Goal: Task Accomplishment & Management: Manage account settings

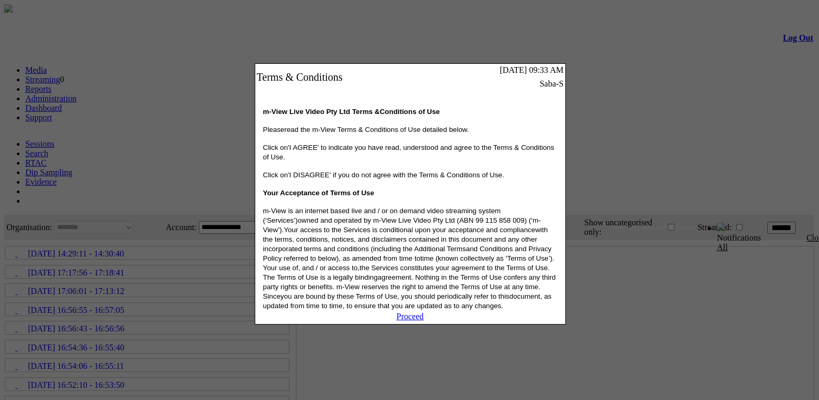
click at [415, 321] on link "Proceed" at bounding box center [409, 316] width 27 height 9
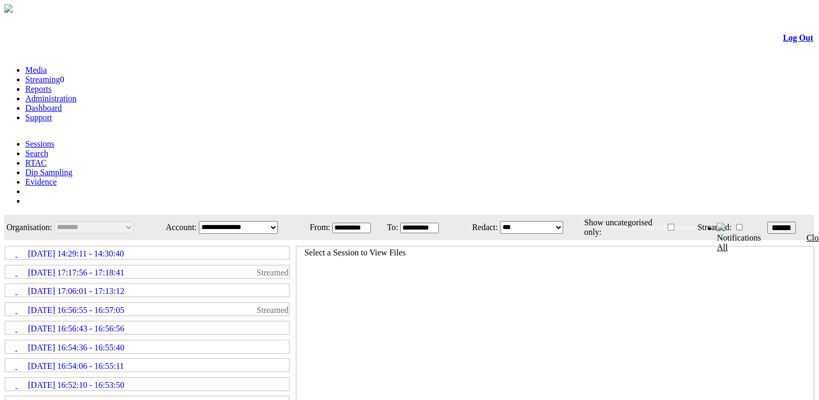
click at [76, 94] on link "Administration" at bounding box center [50, 98] width 51 height 9
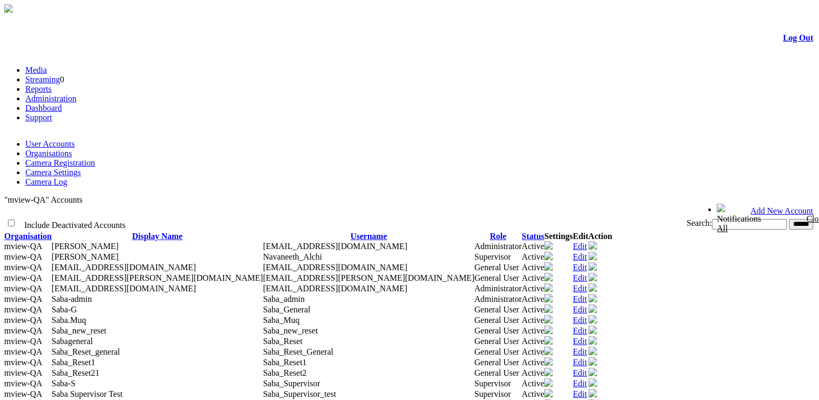
click at [81, 168] on link "Camera Settings" at bounding box center [52, 172] width 55 height 9
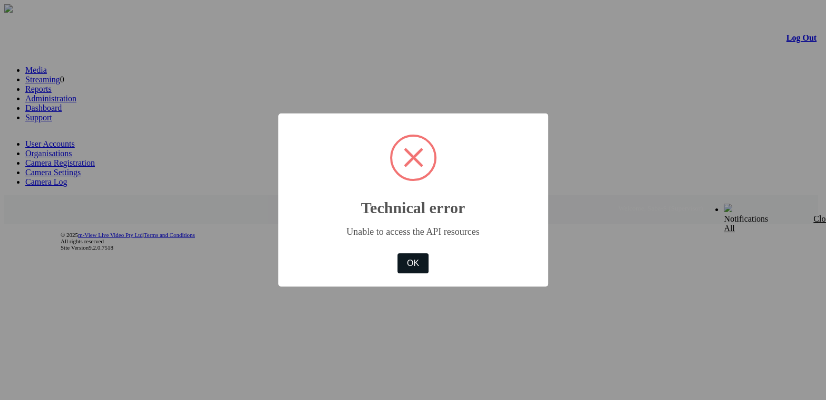
click at [420, 270] on button "OK" at bounding box center [413, 263] width 31 height 20
